Goal: Find specific page/section

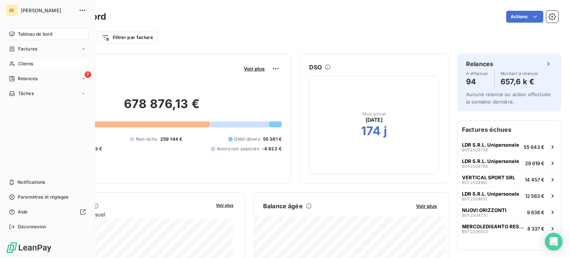
click at [24, 62] on span "Clients" at bounding box center [25, 63] width 15 height 7
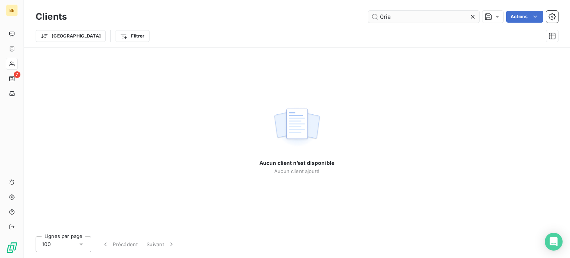
click at [383, 16] on input "0ria" at bounding box center [423, 17] width 111 height 12
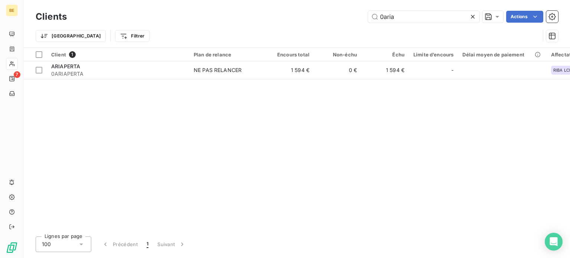
type input "0aria"
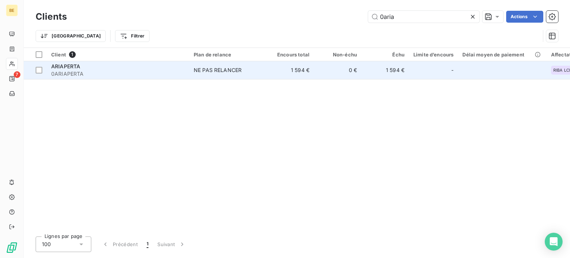
click at [70, 72] on span "0ARIAPERTA" at bounding box center [118, 73] width 134 height 7
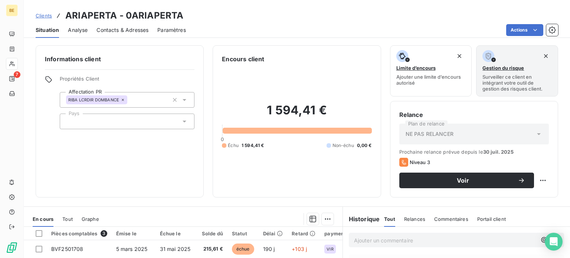
scroll to position [74, 0]
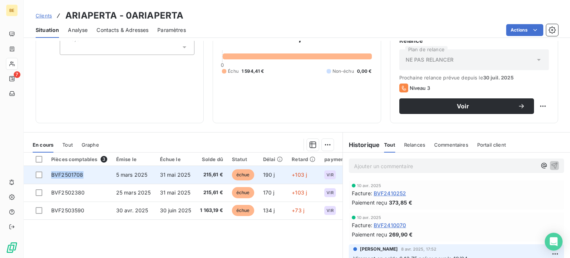
drag, startPoint x: 85, startPoint y: 175, endPoint x: 50, endPoint y: 174, distance: 34.9
click at [50, 174] on td "BVF2501708" at bounding box center [79, 175] width 65 height 18
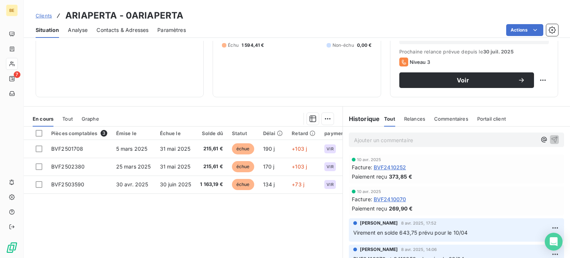
scroll to position [111, 0]
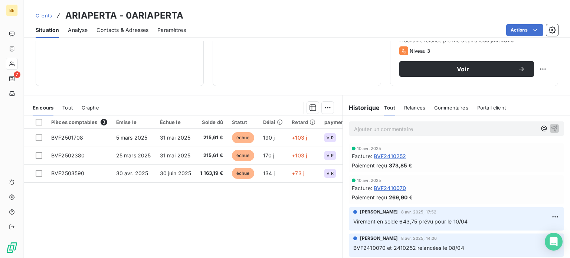
click at [42, 13] on span "Clients" at bounding box center [44, 16] width 16 height 6
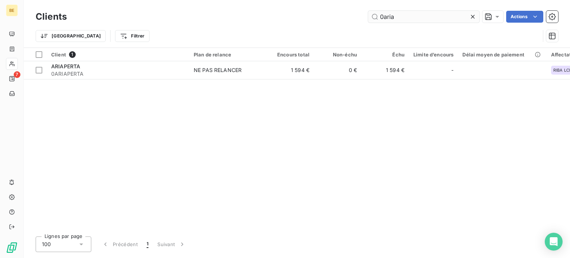
drag, startPoint x: 399, startPoint y: 16, endPoint x: 377, endPoint y: 19, distance: 21.6
click at [377, 19] on input "0aria" at bounding box center [423, 17] width 111 height 12
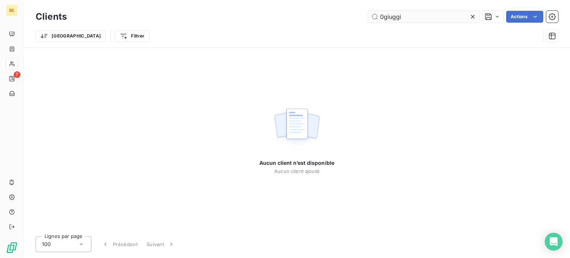
drag, startPoint x: 405, startPoint y: 17, endPoint x: 376, endPoint y: 17, distance: 28.6
click at [376, 17] on input "0giuggi" at bounding box center [423, 17] width 111 height 12
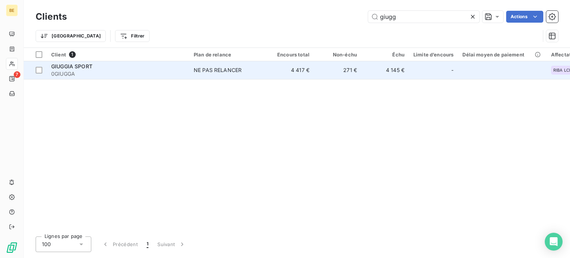
type input "giugg"
click at [72, 68] on span "GIUGGIA SPORT" at bounding box center [71, 66] width 41 height 6
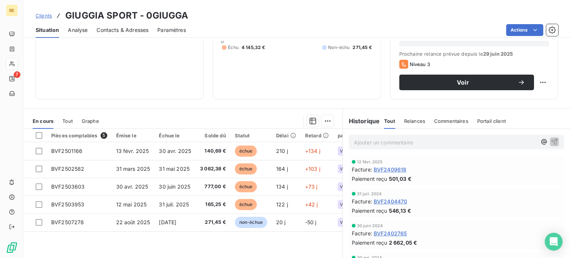
scroll to position [111, 0]
